Goal: Information Seeking & Learning: Learn about a topic

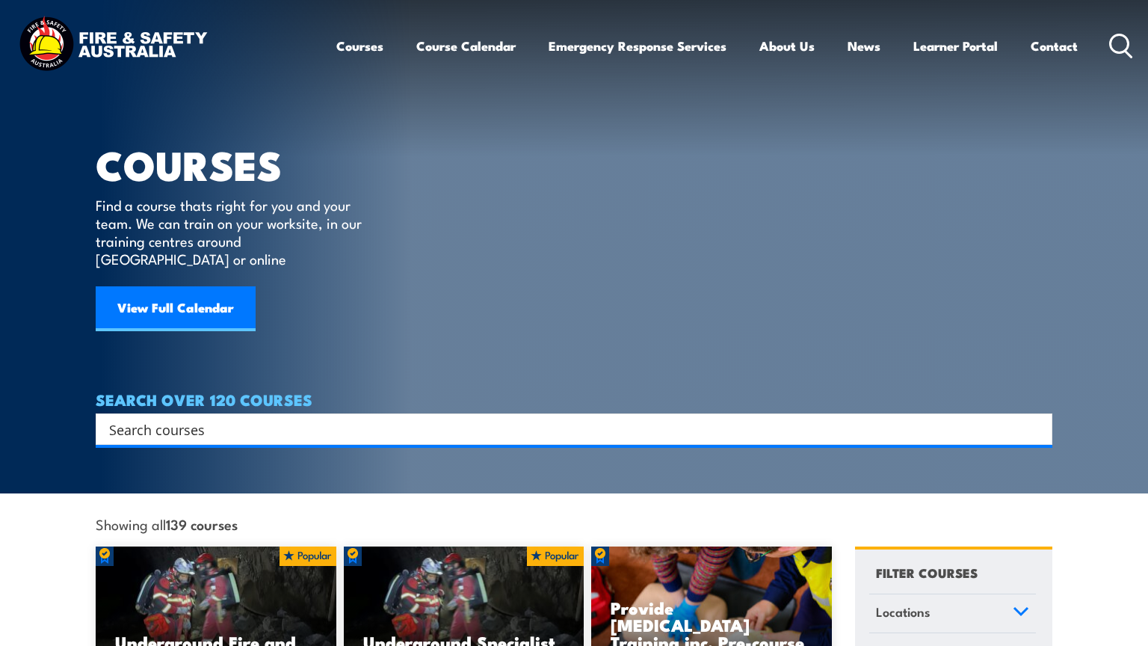
click at [1118, 47] on icon at bounding box center [1122, 46] width 24 height 25
click at [392, 418] on input "Search input" at bounding box center [564, 429] width 911 height 22
type input "drones"
click at [1121, 38] on icon at bounding box center [1122, 46] width 24 height 25
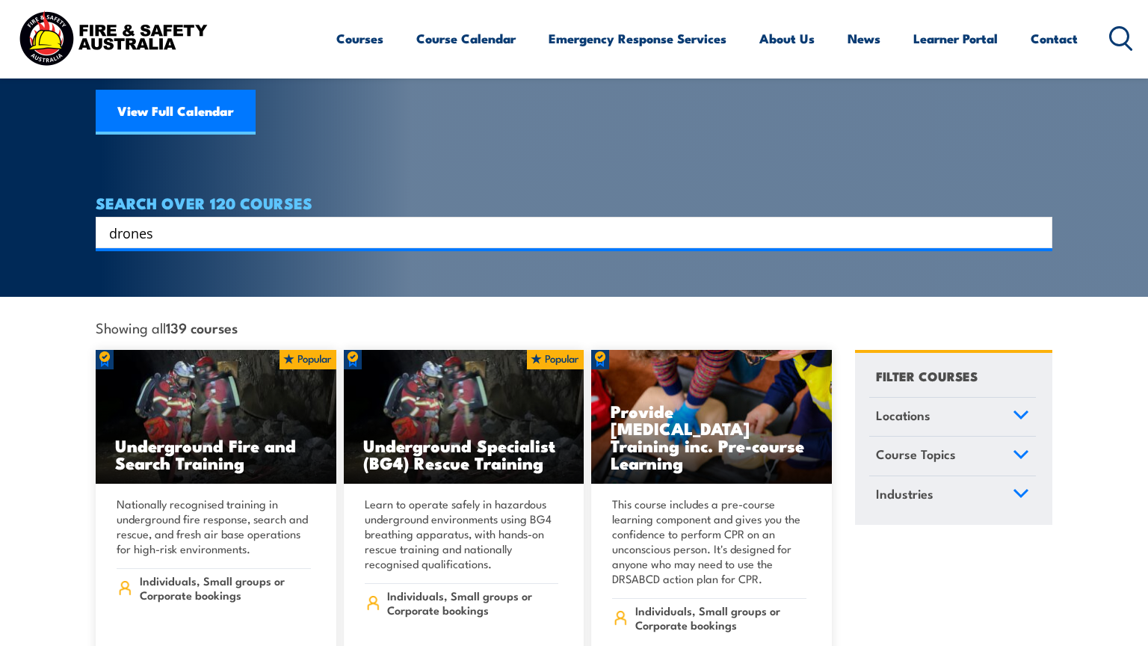
scroll to position [197, 0]
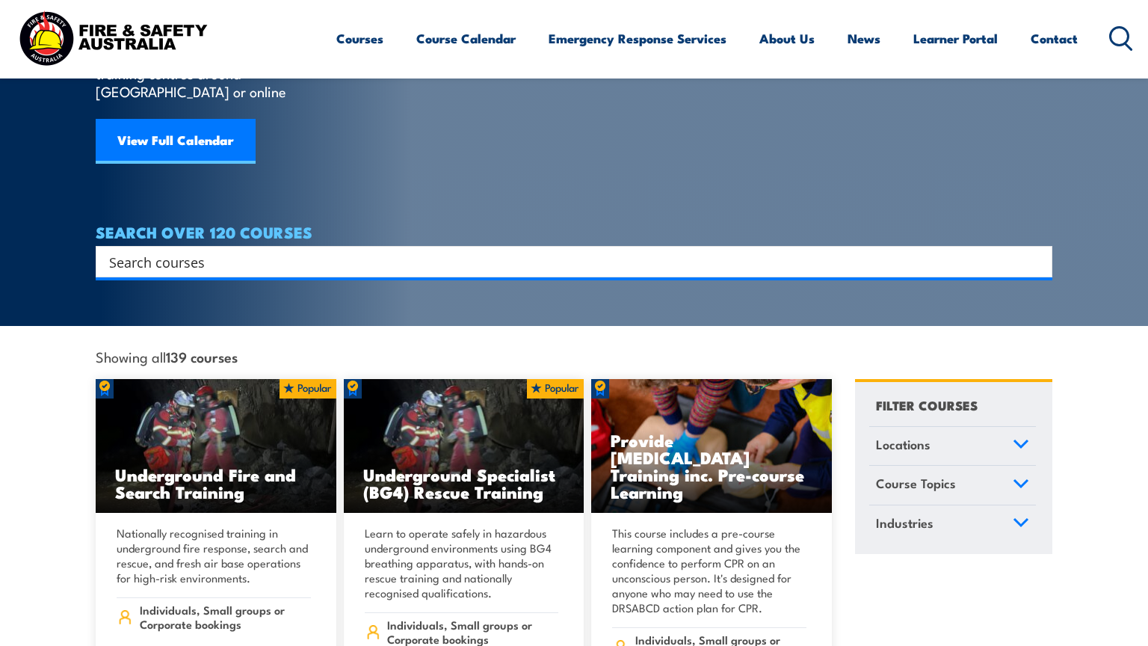
scroll to position [170, 0]
